Goal: Use online tool/utility: Utilize a website feature to perform a specific function

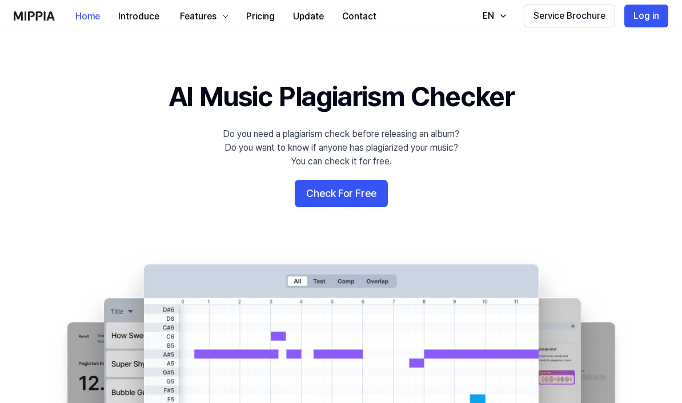
click at [357, 195] on button "Check For Free" at bounding box center [341, 193] width 93 height 27
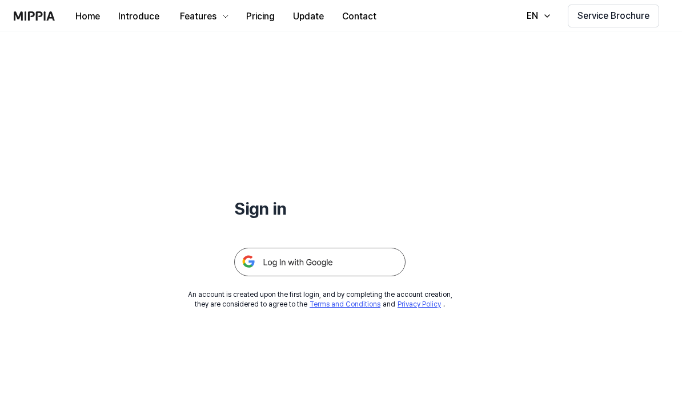
click at [372, 260] on img at bounding box center [319, 262] width 171 height 29
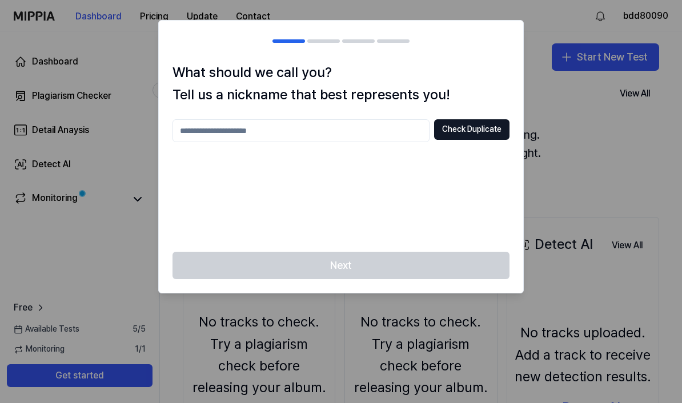
click at [189, 130] on input "text" at bounding box center [300, 130] width 257 height 23
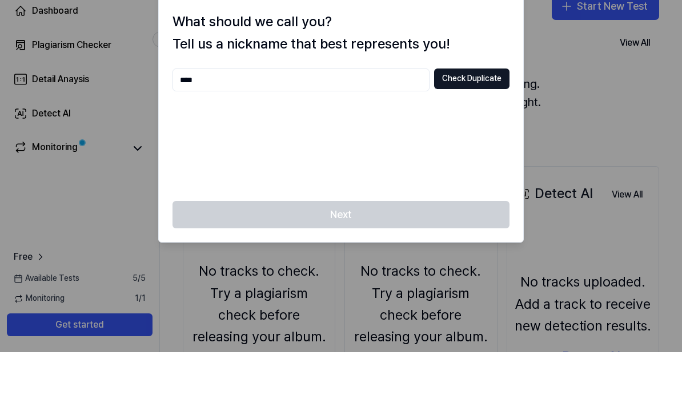
click at [491, 119] on button "Check Duplicate" at bounding box center [471, 129] width 75 height 21
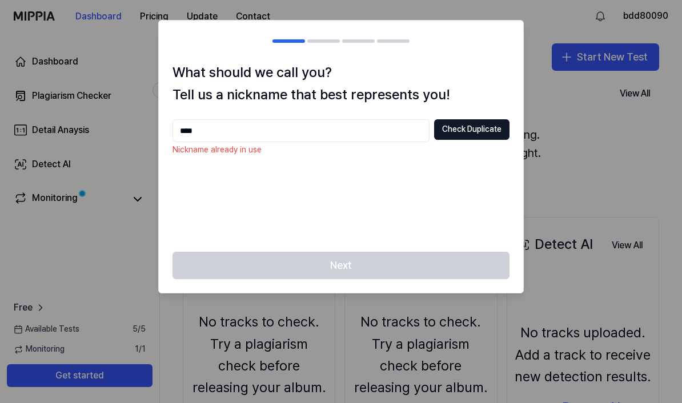
click at [204, 128] on input "****" at bounding box center [300, 130] width 257 height 23
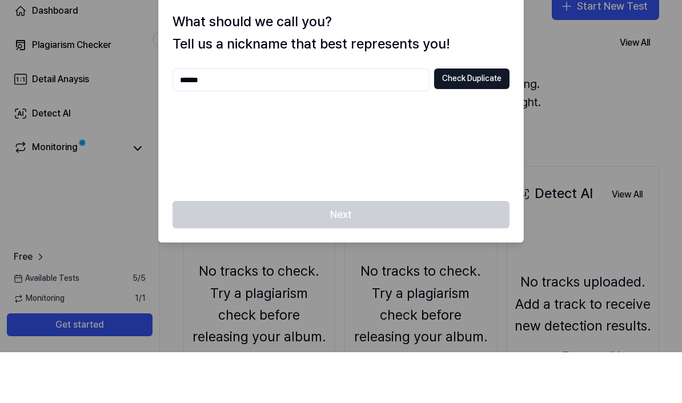
type input "******"
click at [486, 119] on button "Check Duplicate" at bounding box center [471, 129] width 75 height 21
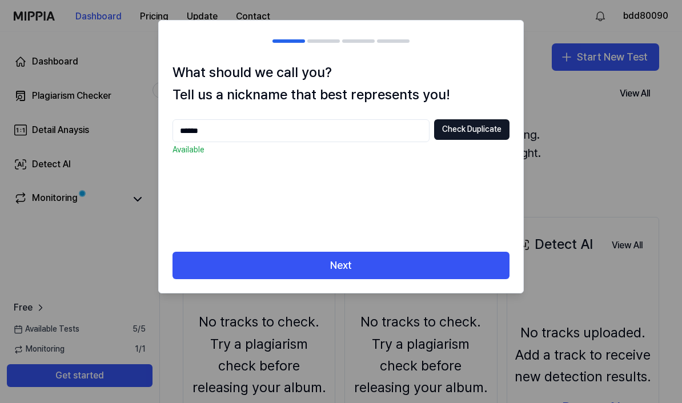
click at [483, 130] on button "Check Duplicate" at bounding box center [471, 129] width 75 height 21
click at [213, 252] on button "Next" at bounding box center [340, 265] width 337 height 27
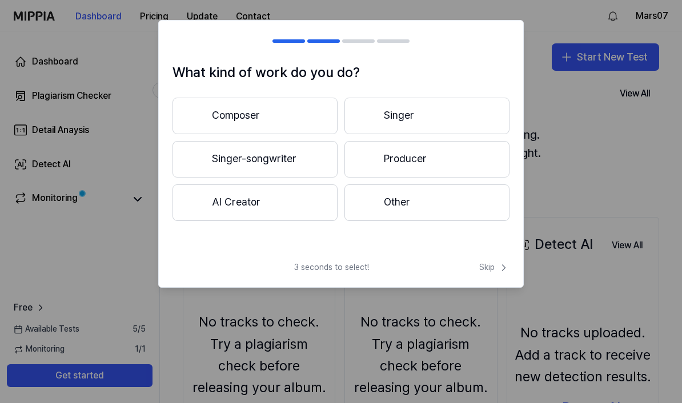
click at [213, 107] on button "Composer" at bounding box center [254, 116] width 165 height 37
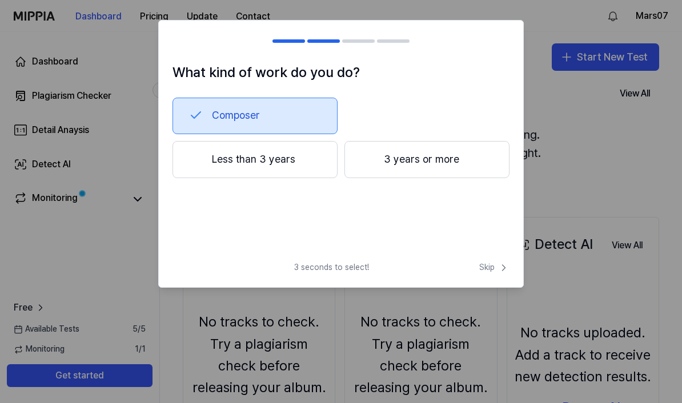
click at [501, 268] on icon at bounding box center [503, 267] width 11 height 11
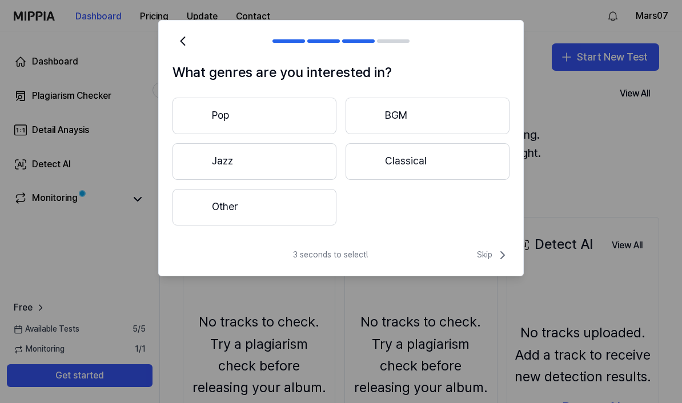
click at [501, 261] on icon at bounding box center [502, 255] width 14 height 14
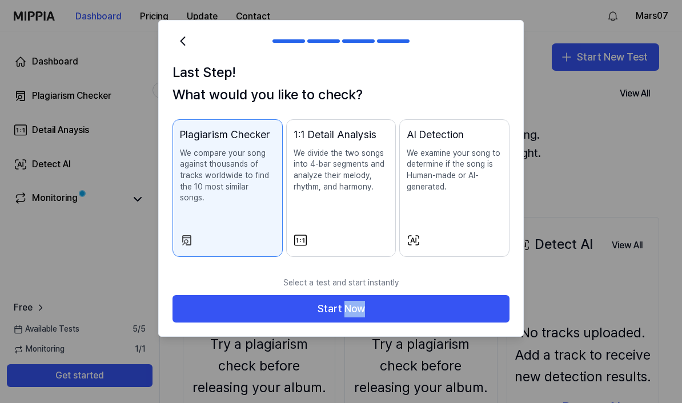
click at [494, 295] on button "Start Now" at bounding box center [340, 308] width 337 height 27
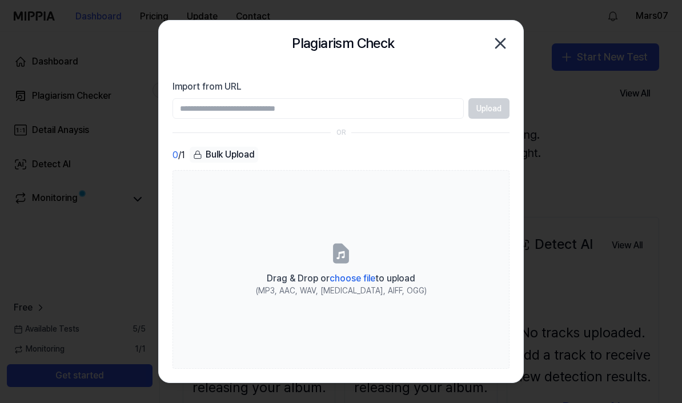
click at [361, 284] on span "choose file" at bounding box center [352, 278] width 46 height 11
click at [0, 0] on input "Drag & Drop or choose file to upload (MP3, AAC, WAV, [MEDICAL_DATA], AIFF, OGG)" at bounding box center [0, 0] width 0 height 0
click at [507, 40] on icon "button" at bounding box center [500, 43] width 18 height 18
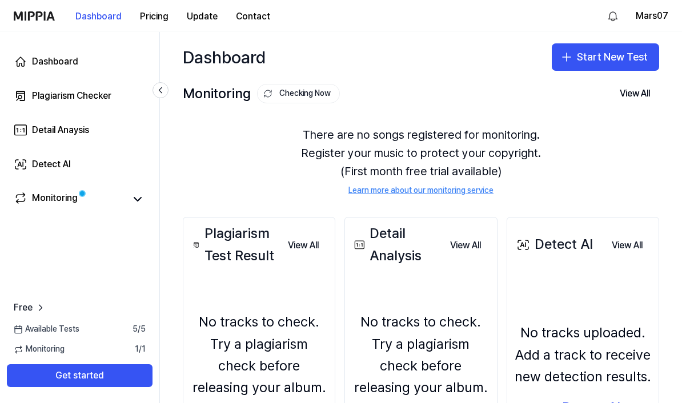
scroll to position [6, 0]
click at [635, 45] on button "Start New Test" at bounding box center [604, 56] width 107 height 27
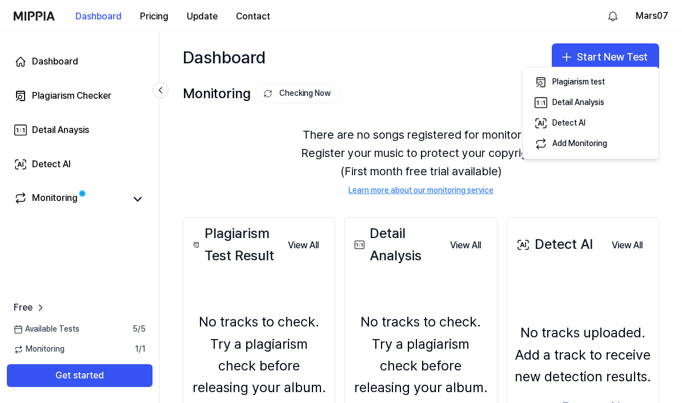
click at [604, 83] on div "Plagiarism test" at bounding box center [578, 81] width 53 height 11
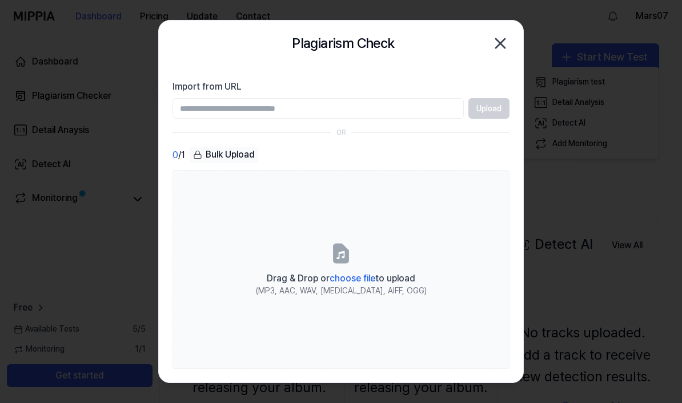
click at [354, 297] on div "(MP3, AAC, WAV, [MEDICAL_DATA], AIFF, OGG)" at bounding box center [341, 290] width 171 height 11
click at [0, 0] on input "Drag & Drop or choose file to upload (MP3, AAC, WAV, [MEDICAL_DATA], AIFF, OGG)" at bounding box center [0, 0] width 0 height 0
